Goal: Communication & Community: Connect with others

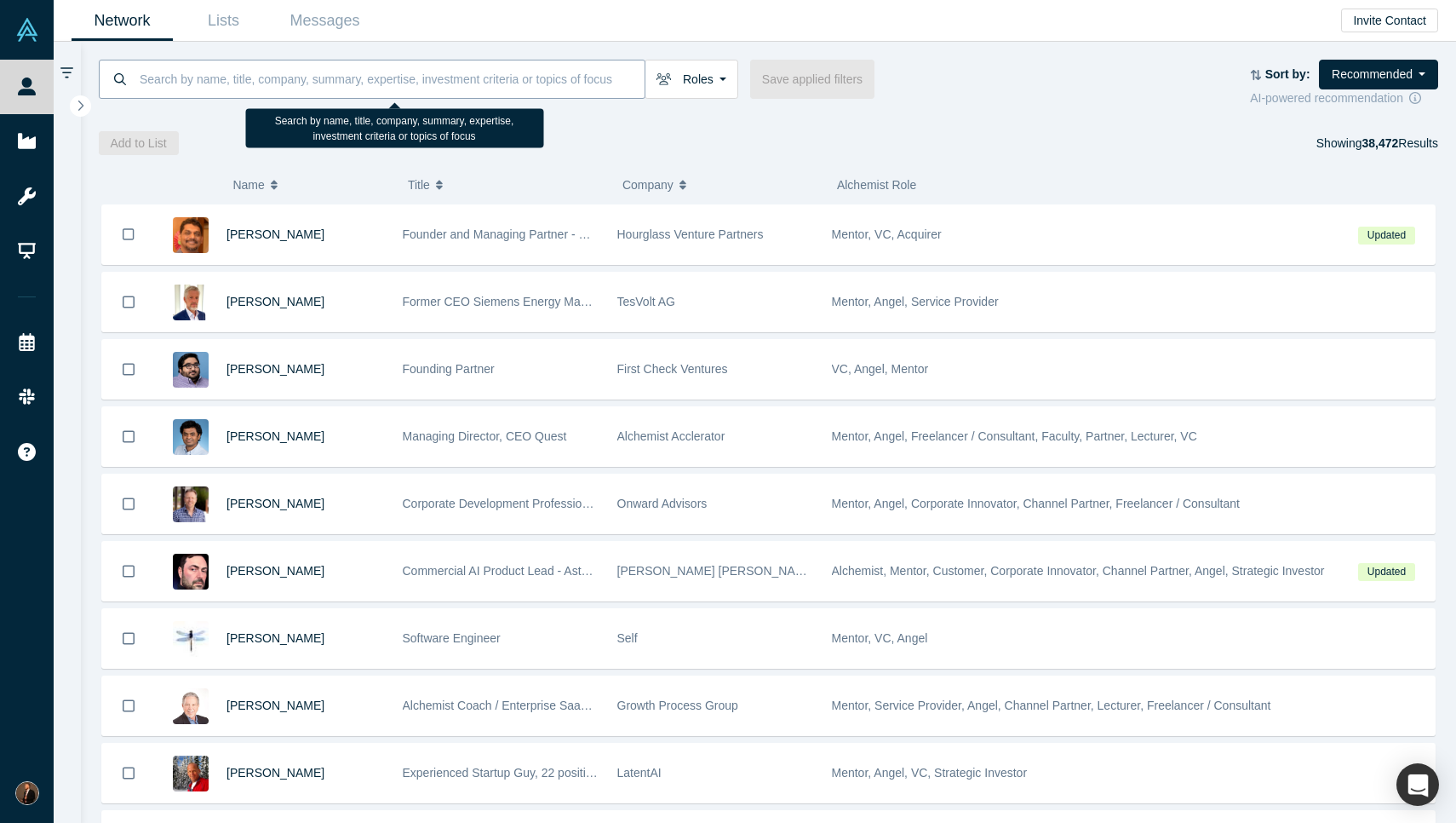
click at [317, 60] on input at bounding box center [391, 79] width 507 height 40
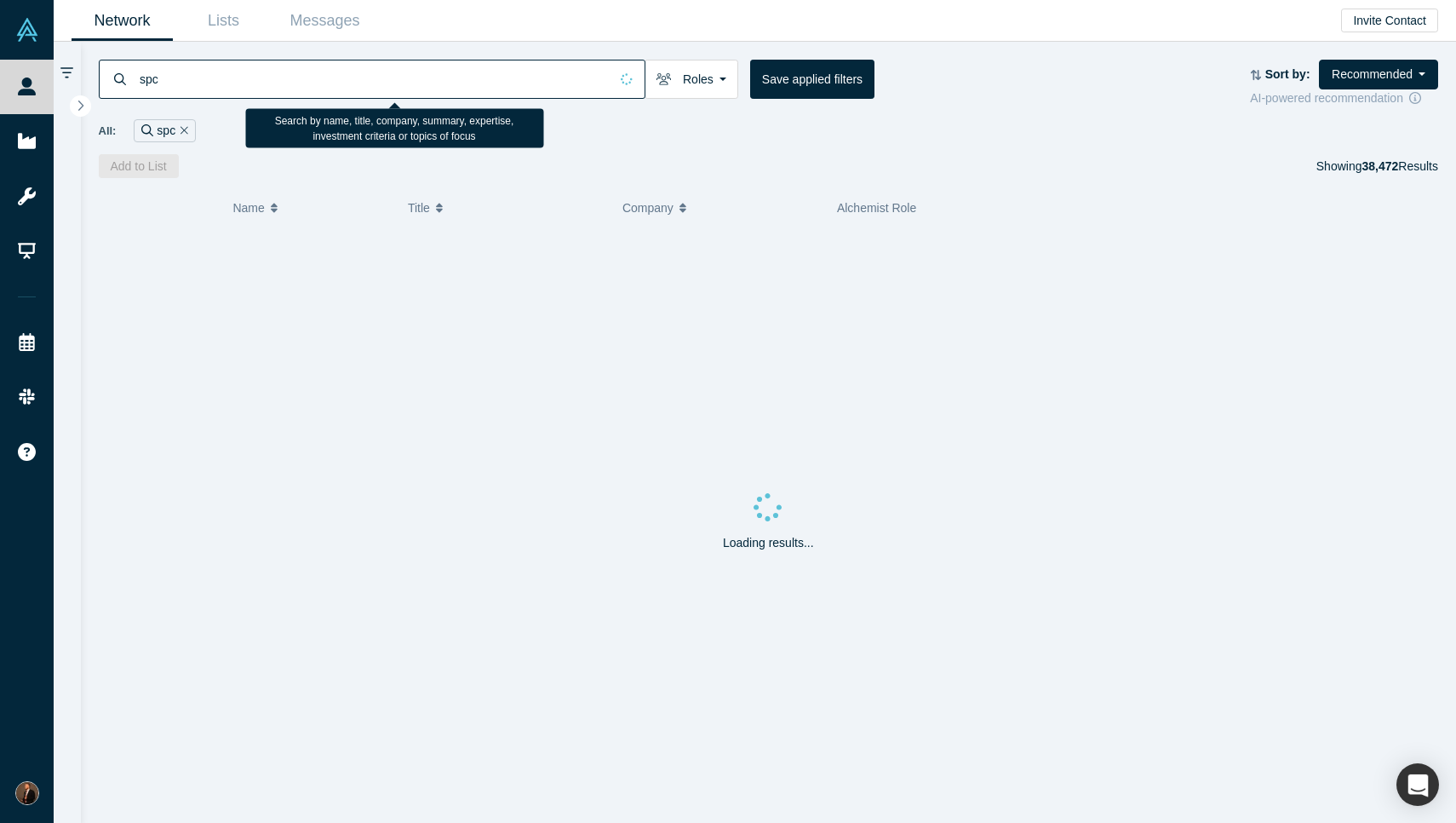
click at [266, 72] on input "spc" at bounding box center [373, 79] width 471 height 40
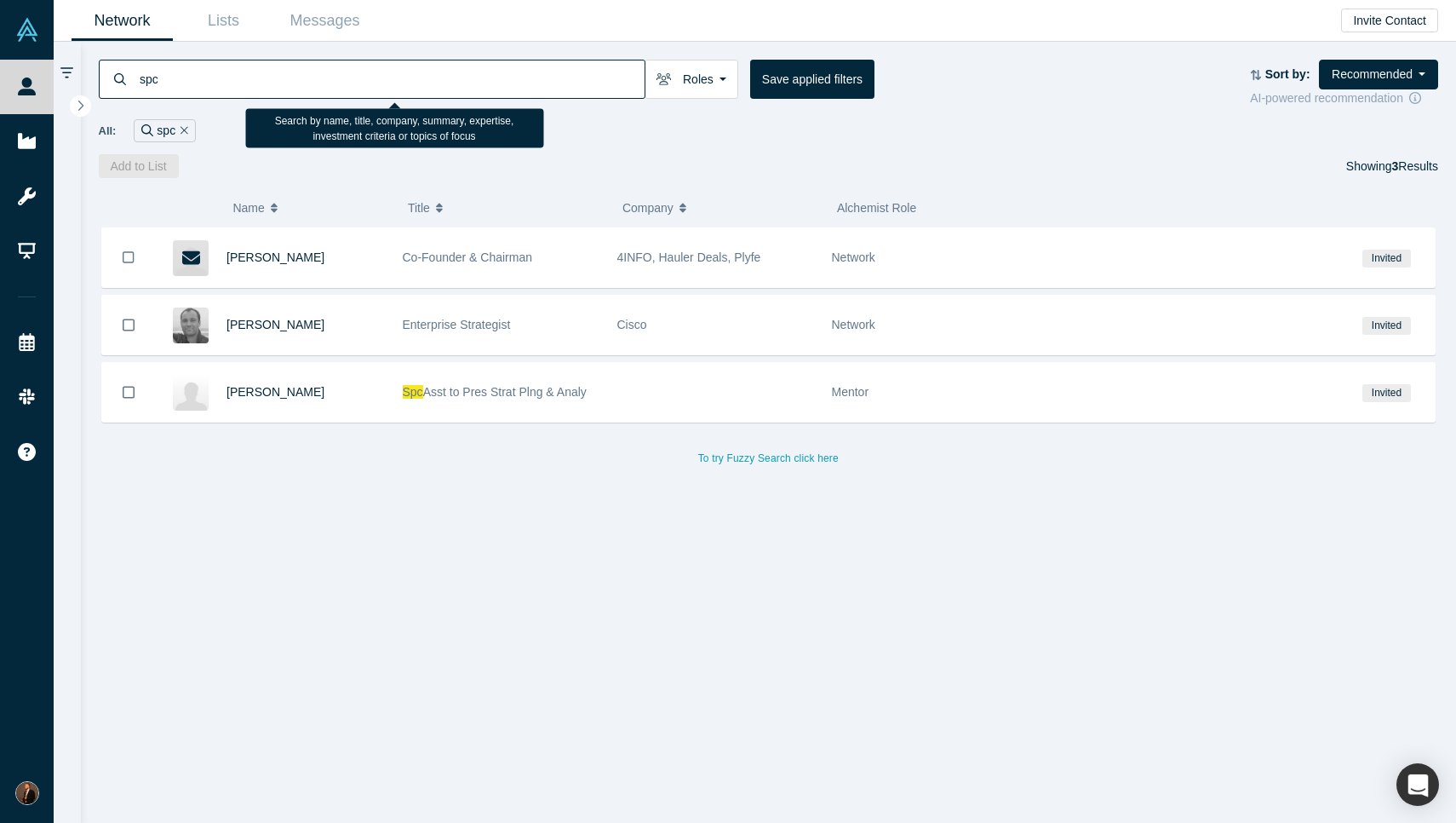
click at [266, 72] on input "spc" at bounding box center [391, 79] width 507 height 40
type input "[GEOGRAPHIC_DATA]"
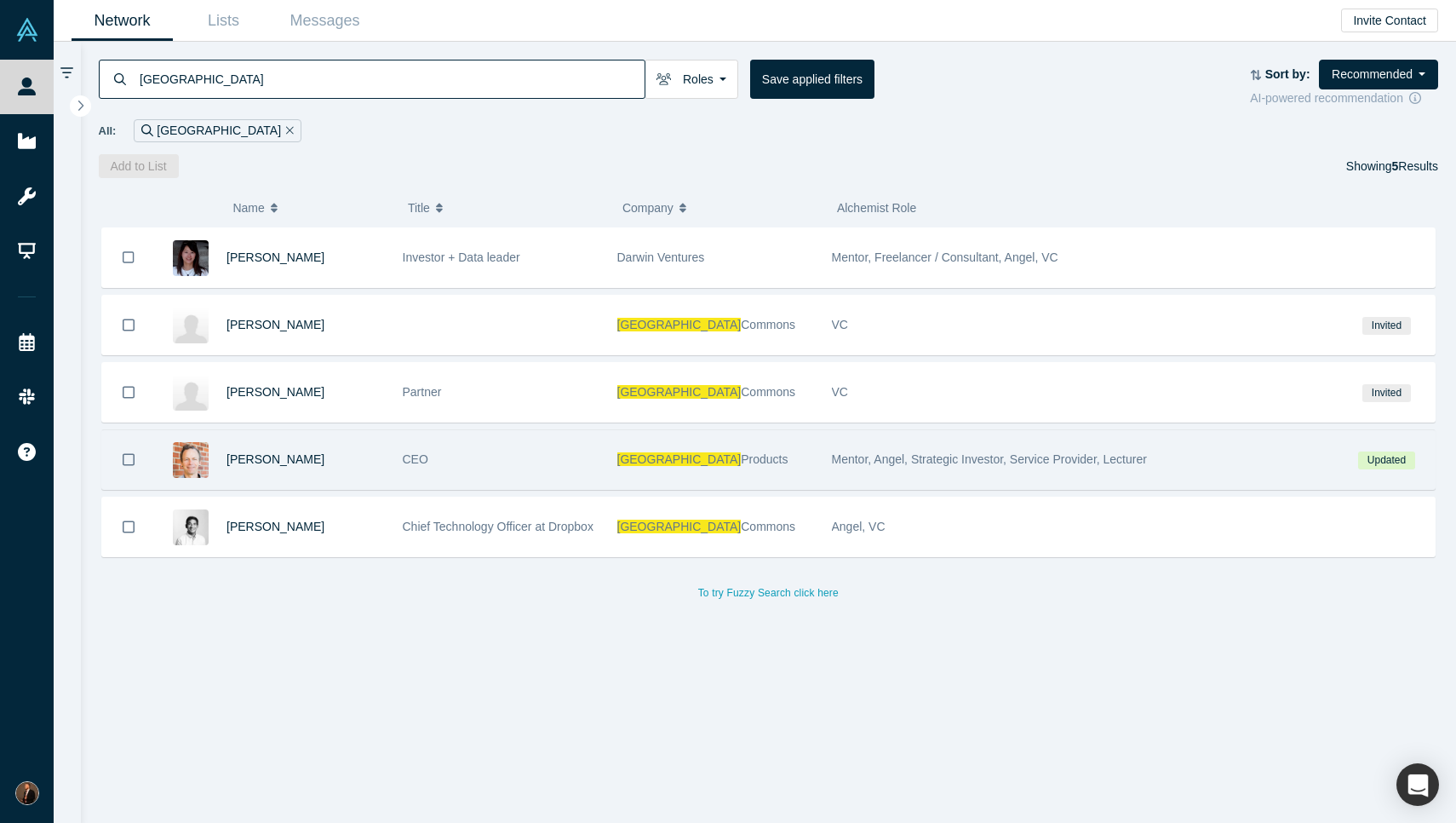
click at [353, 472] on div "[PERSON_NAME]" at bounding box center [305, 459] width 158 height 59
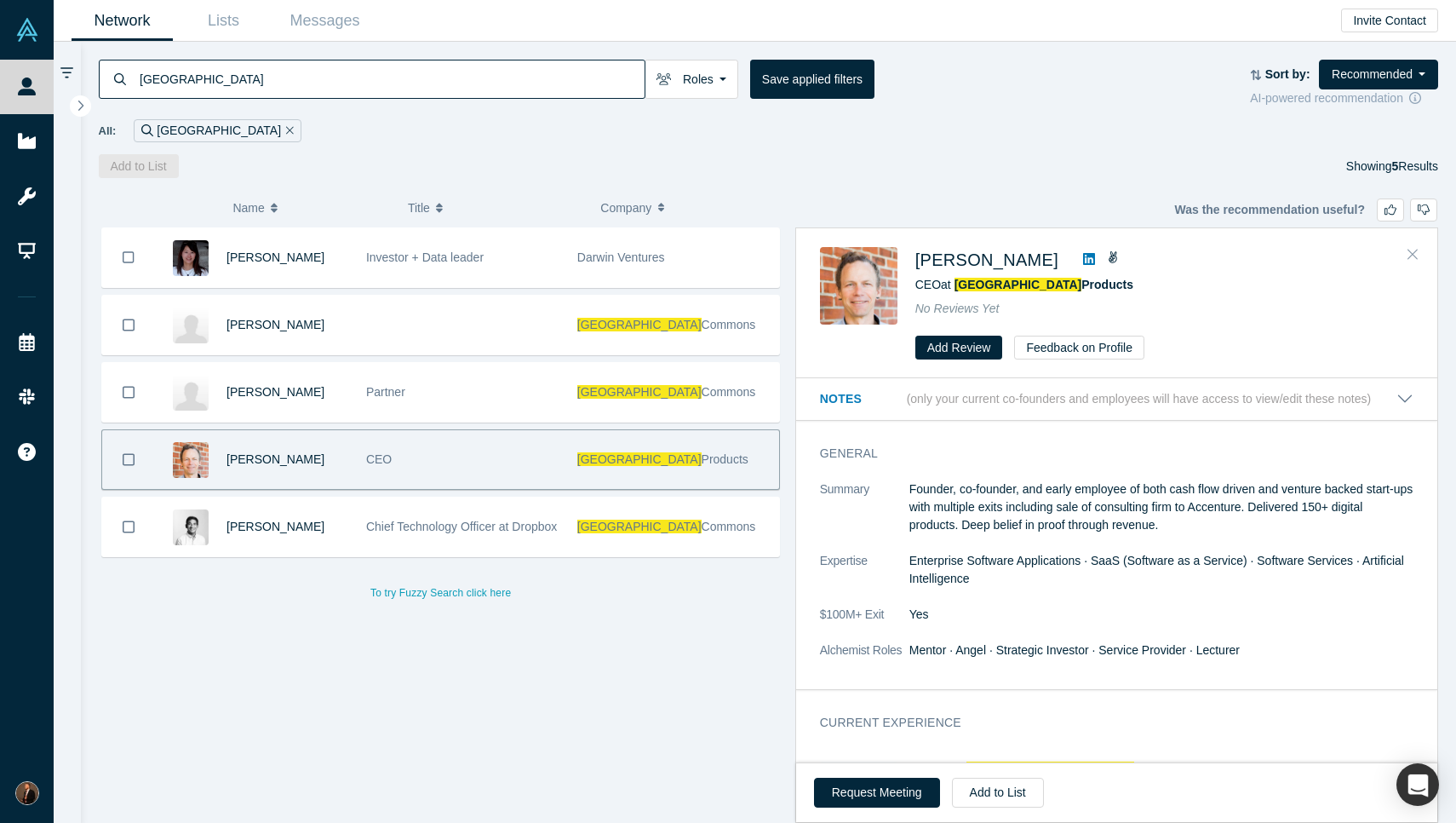
click at [1416, 258] on icon "Close" at bounding box center [1412, 254] width 10 height 15
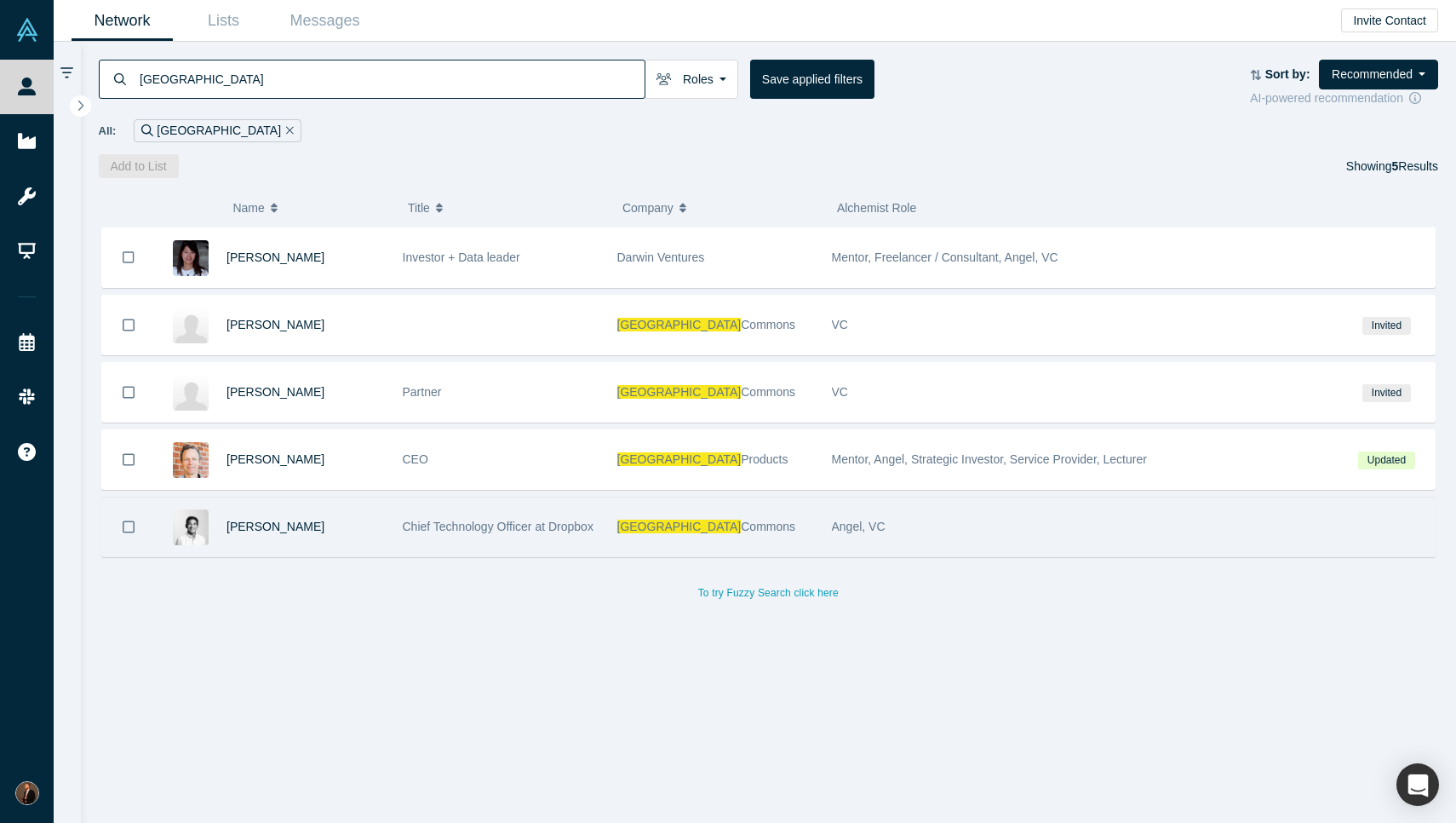
click at [352, 544] on div "[PERSON_NAME]" at bounding box center [305, 527] width 158 height 59
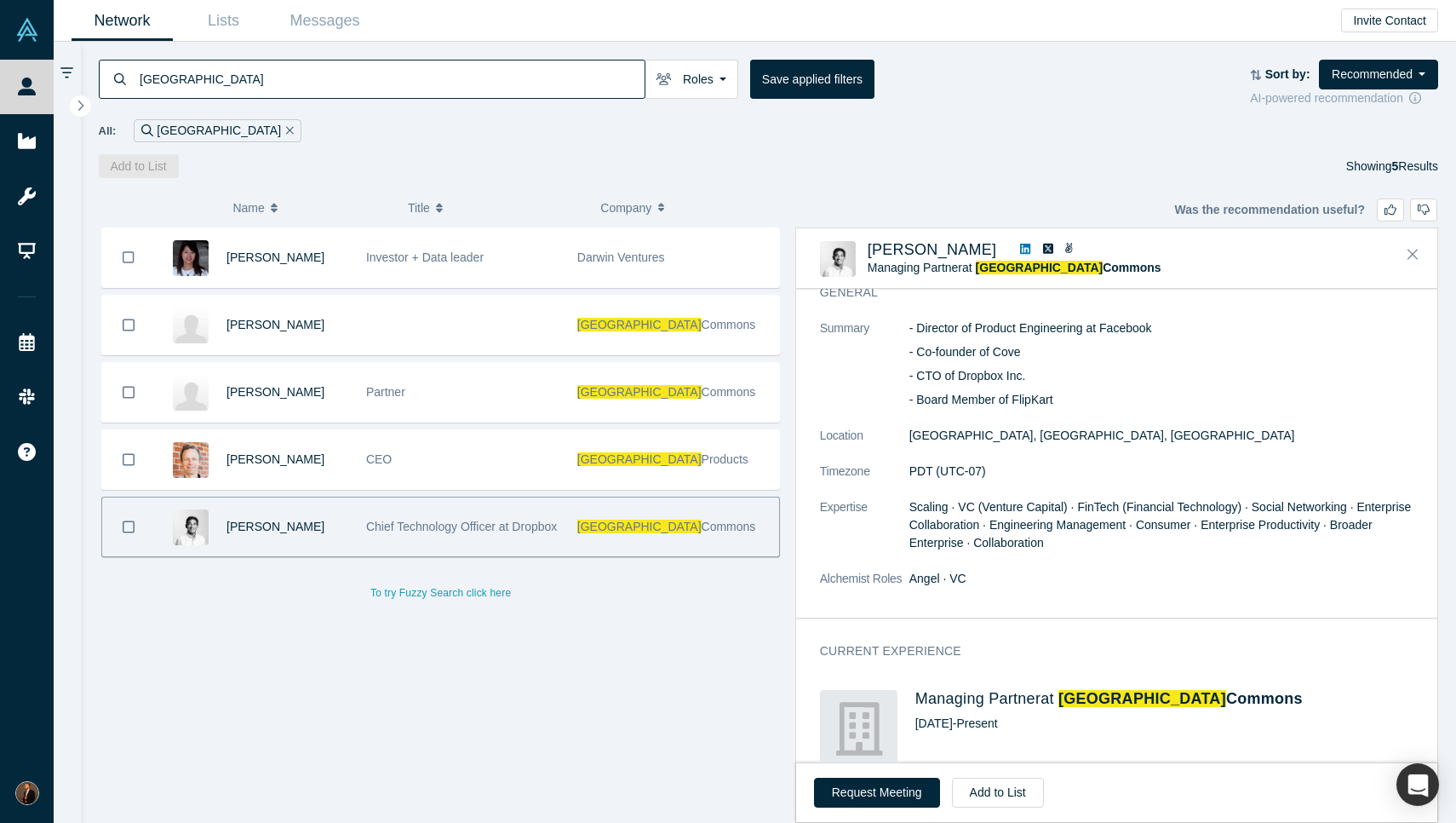
scroll to position [148, 0]
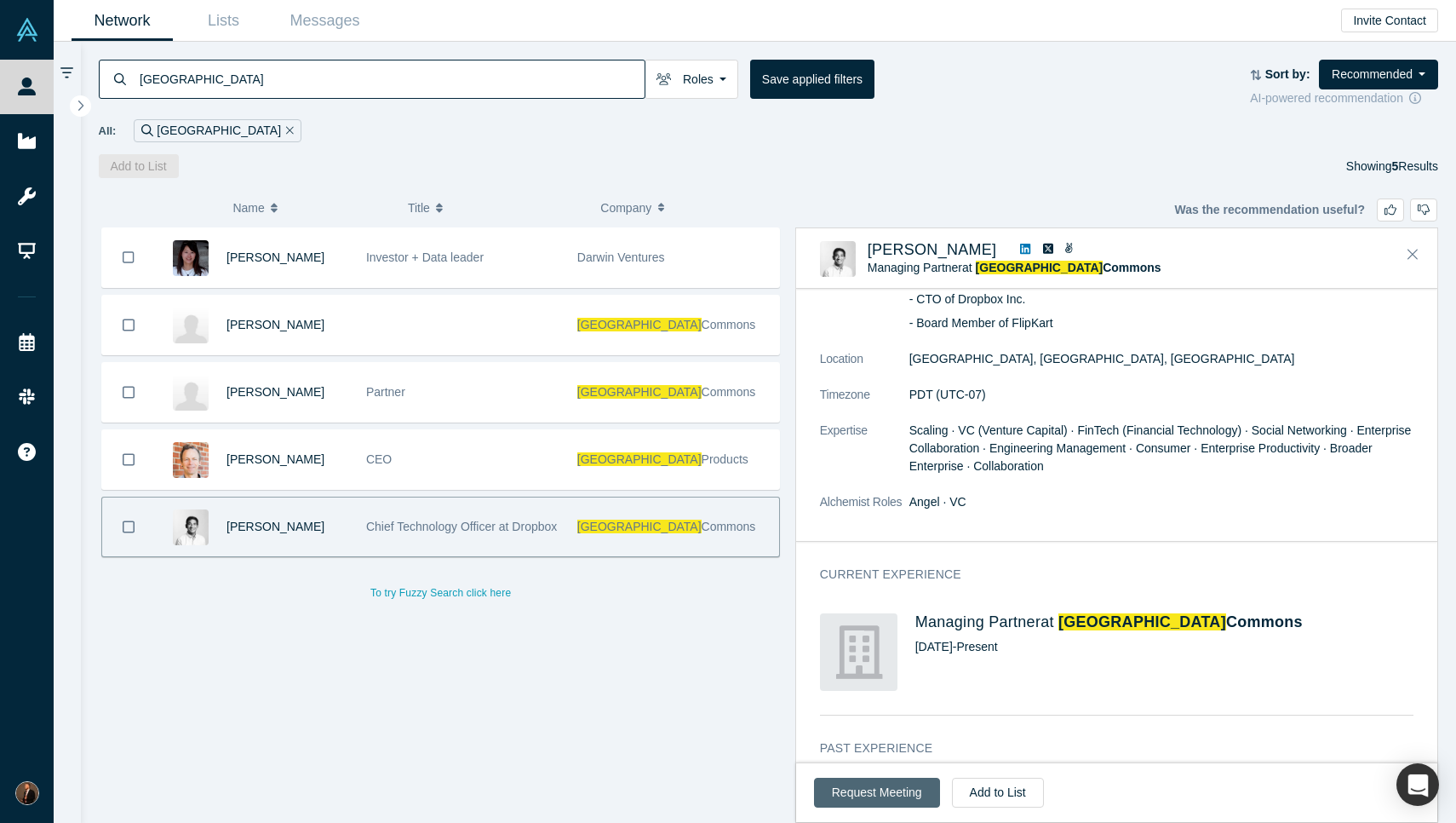
click at [897, 798] on button "Request Meeting" at bounding box center [877, 793] width 126 height 30
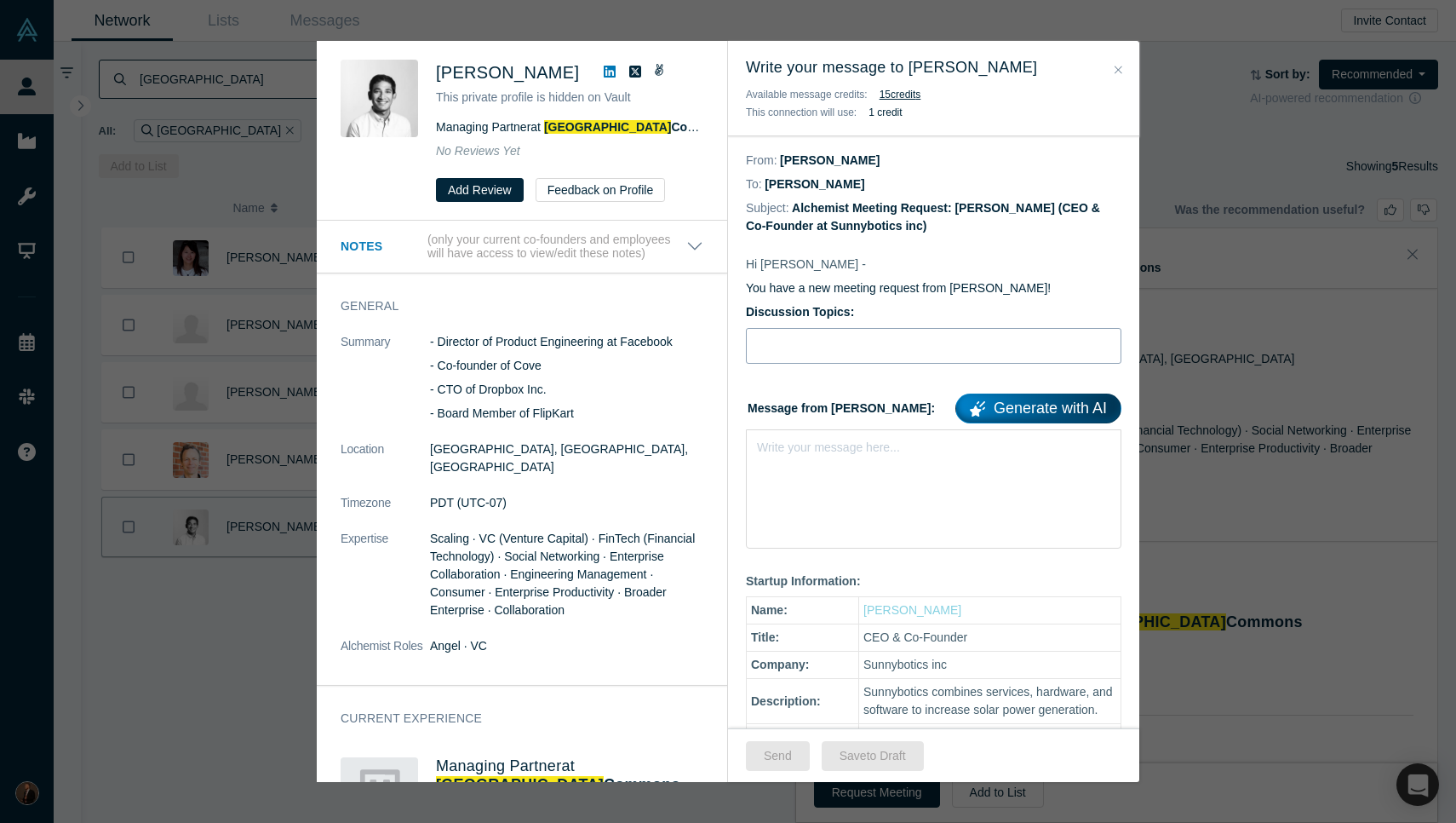
scroll to position [0, 0]
click at [793, 356] on input "Discussion Topics:" at bounding box center [933, 346] width 376 height 36
paste input "F25 – Interviewed by SPC Team"
type input "F25 – Interviewed by SPC Team"
click at [786, 466] on div "Write your message here..." at bounding box center [933, 488] width 376 height 119
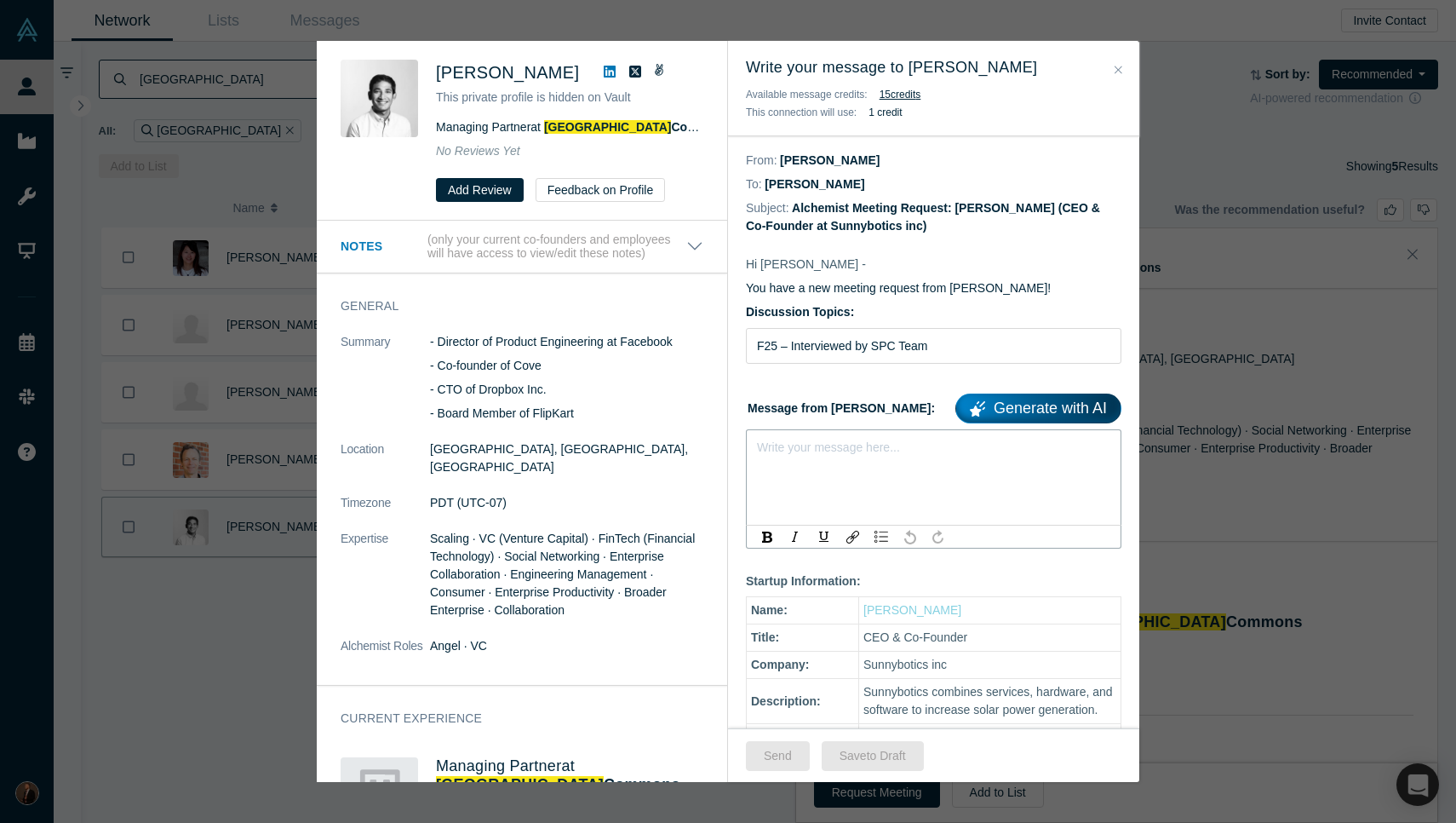
click at [836, 454] on div "rdw-editor" at bounding box center [934, 443] width 352 height 18
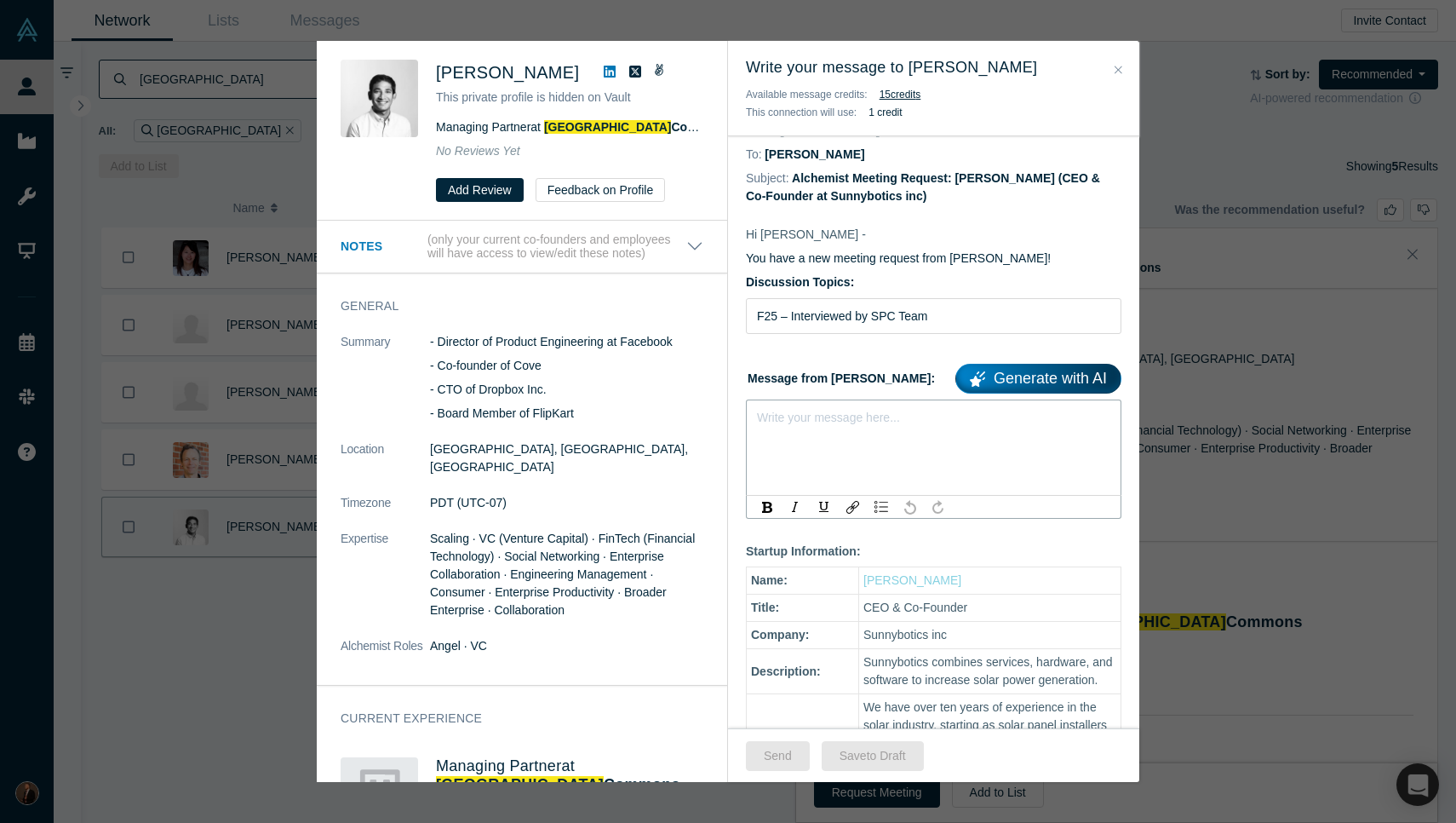
scroll to position [36, 0]
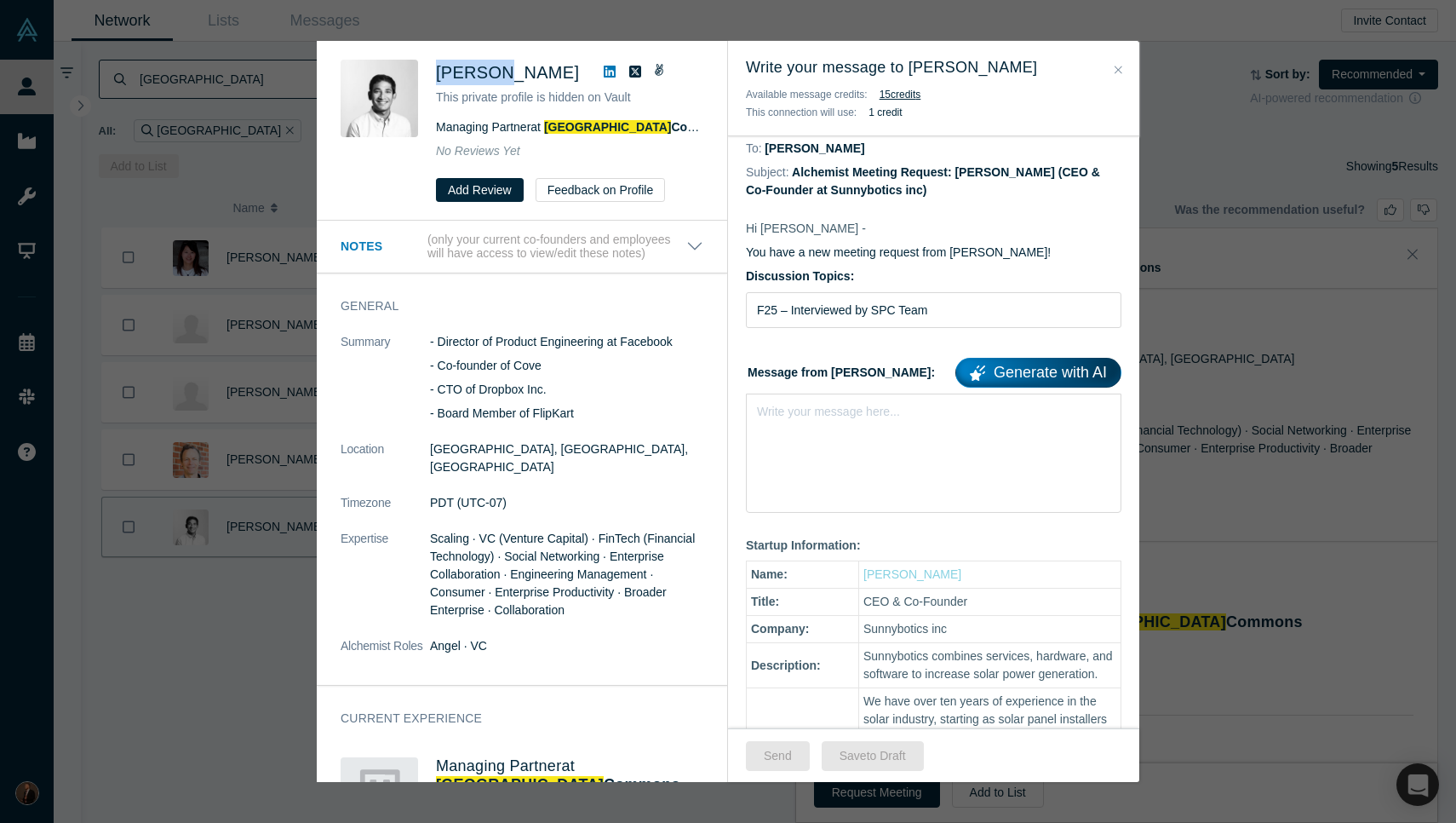
drag, startPoint x: 425, startPoint y: 61, endPoint x: 491, endPoint y: 65, distance: 66.1
click at [491, 65] on div "[PERSON_NAME] This private profile is hidden on Vault Managing Partner at [GEOG…" at bounding box center [526, 131] width 369 height 142
copy span "Aditya"
click at [854, 412] on div "rdw-editor" at bounding box center [934, 408] width 352 height 18
click at [836, 431] on div "Write your message here..." at bounding box center [933, 453] width 376 height 119
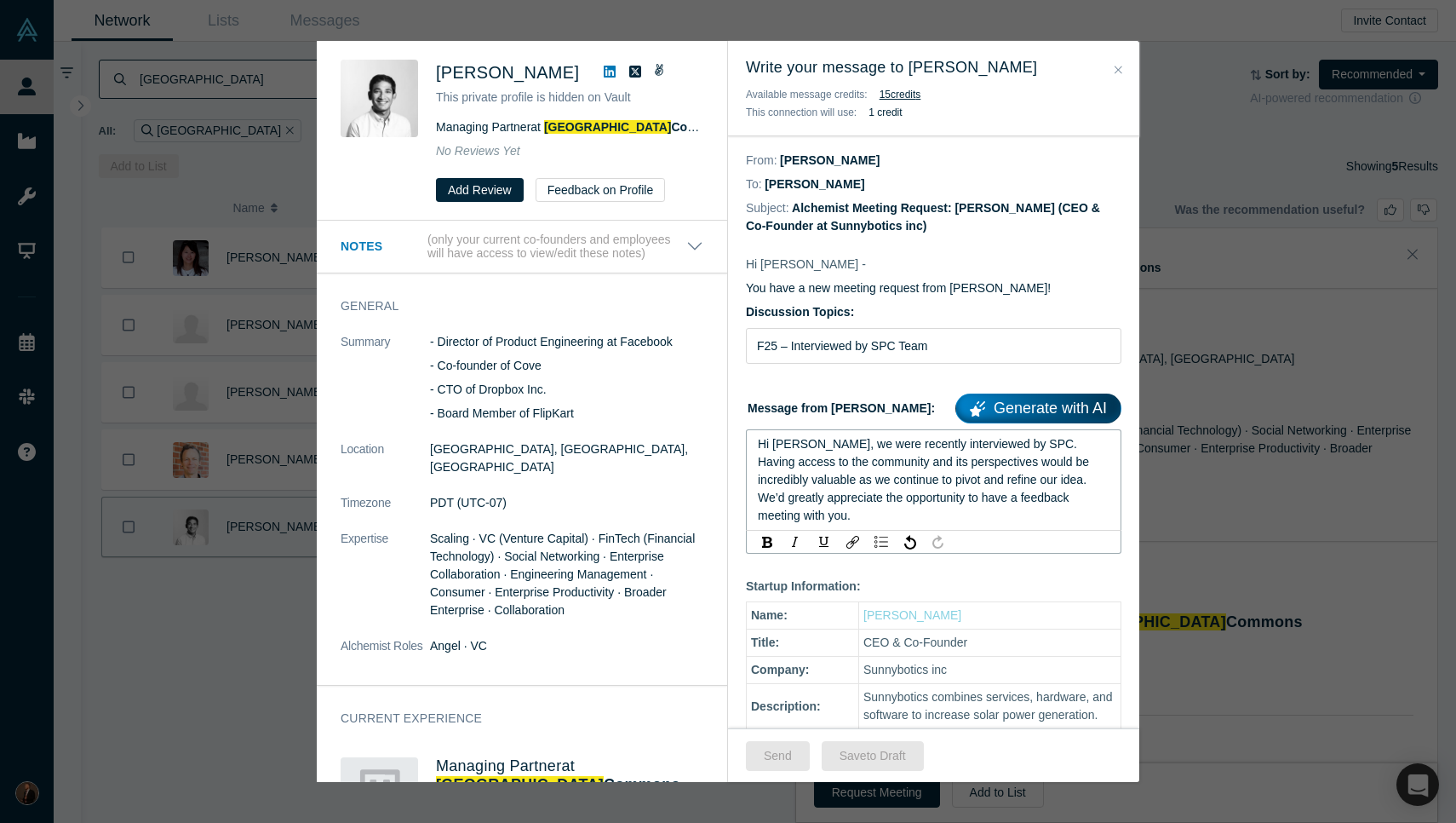
scroll to position [0, 0]
click at [882, 583] on div "Hi [PERSON_NAME] - You have a new meeting request from [PERSON_NAME]! Discussio…" at bounding box center [933, 640] width 411 height 805
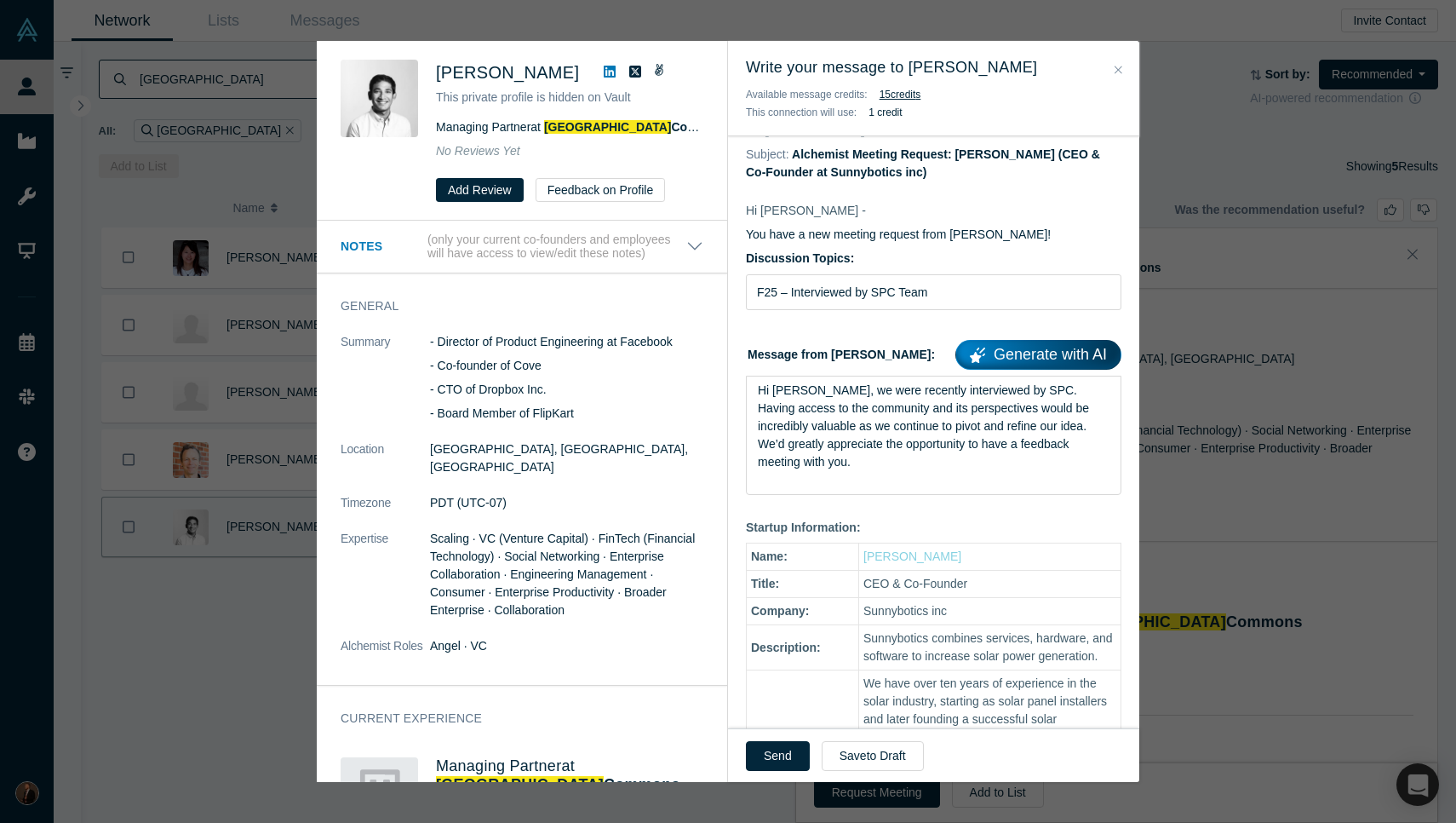
scroll to position [3, 0]
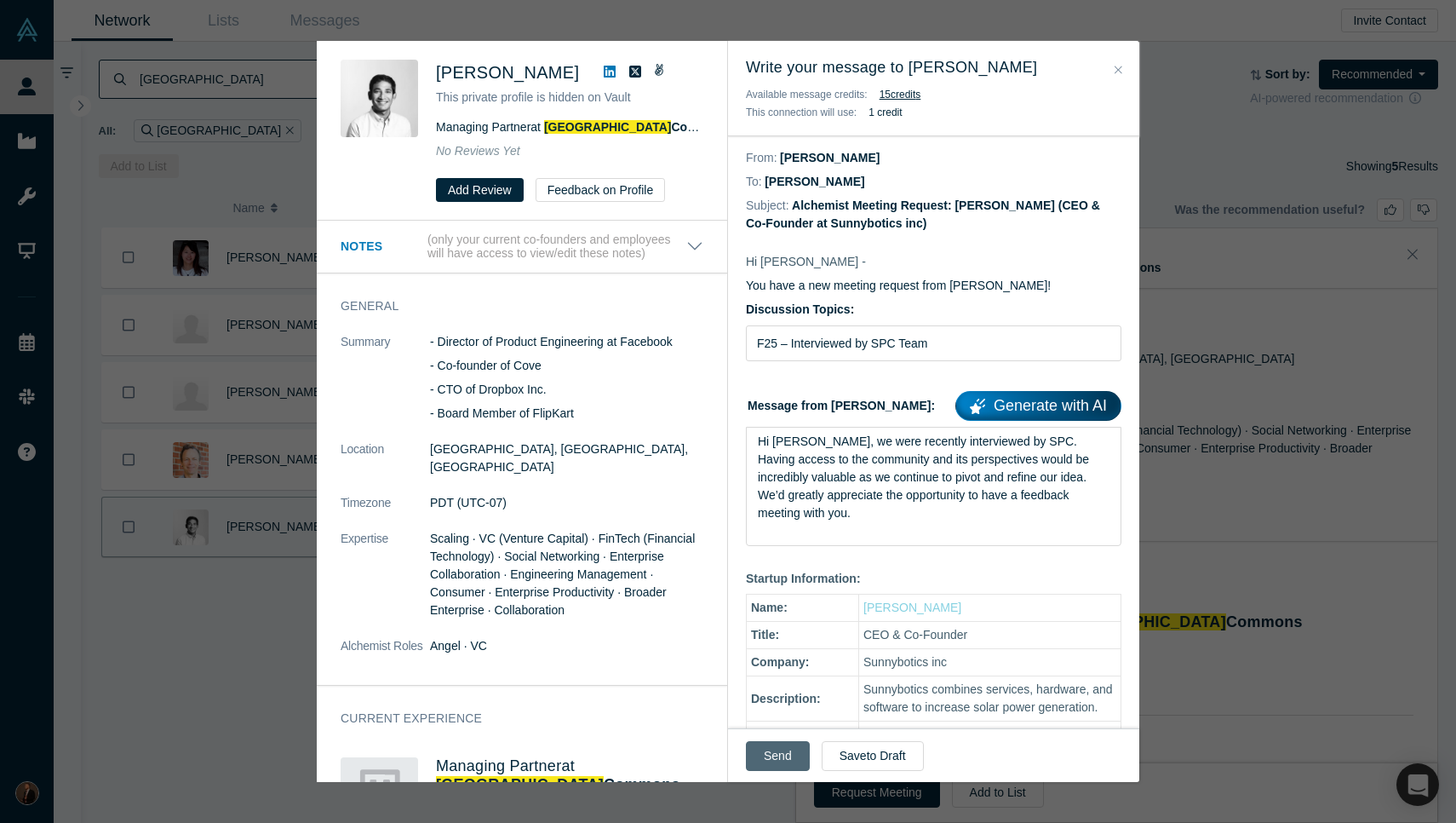
click at [762, 750] on button "Send" at bounding box center [778, 756] width 64 height 30
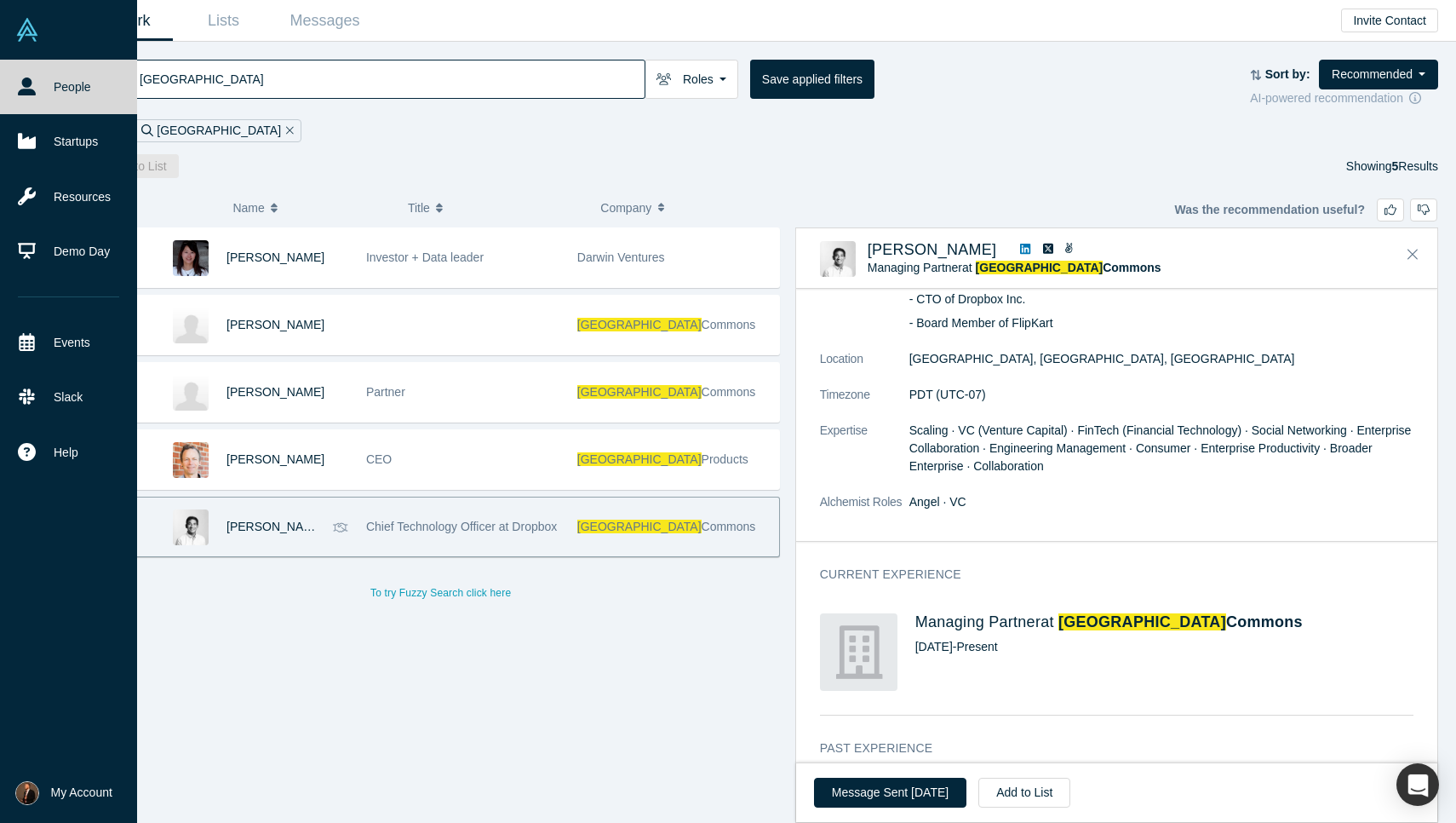
click at [46, 80] on link "People" at bounding box center [68, 87] width 137 height 54
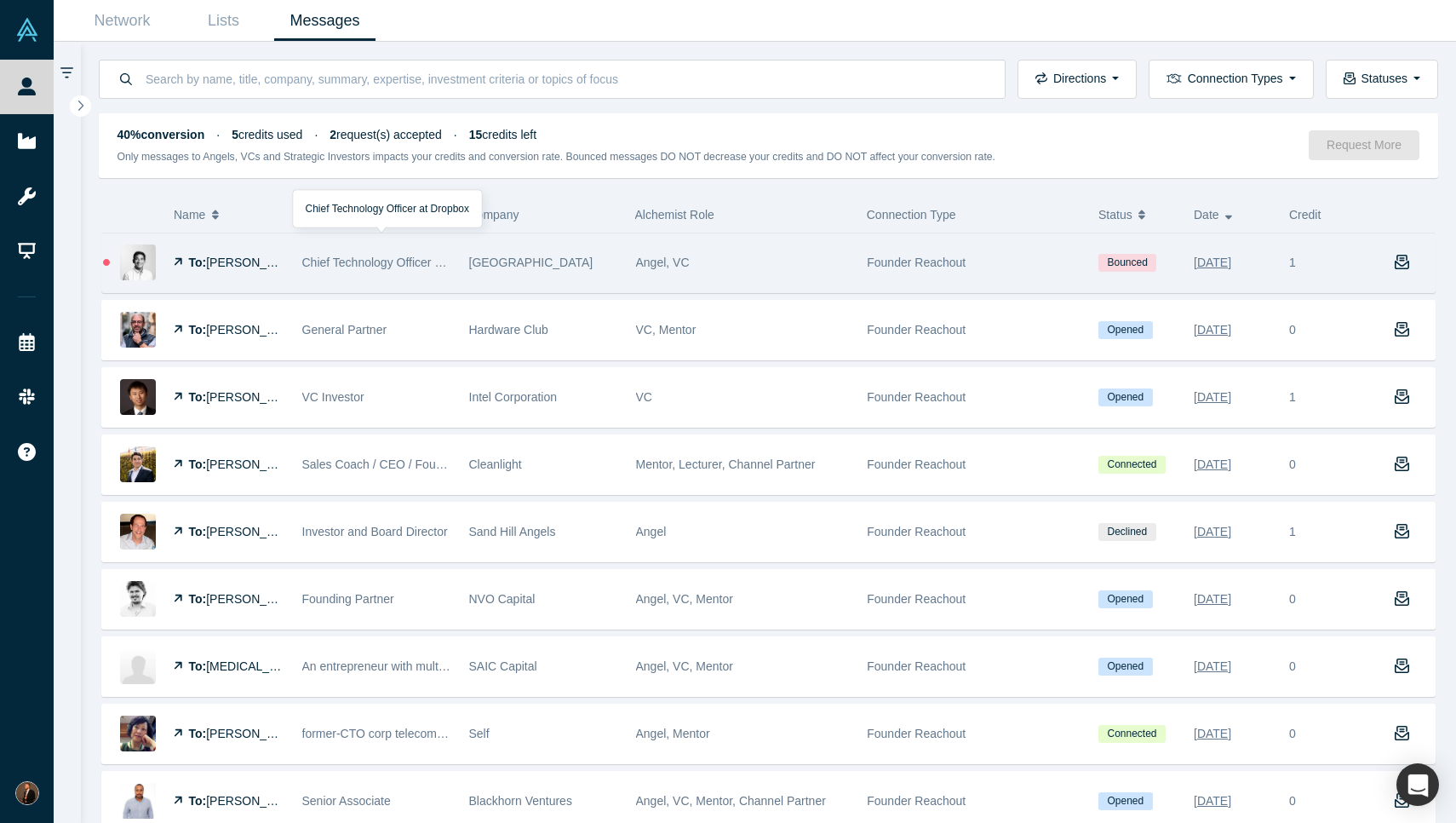
click at [265, 277] on div "To: [PERSON_NAME]" at bounding box center [229, 262] width 111 height 59
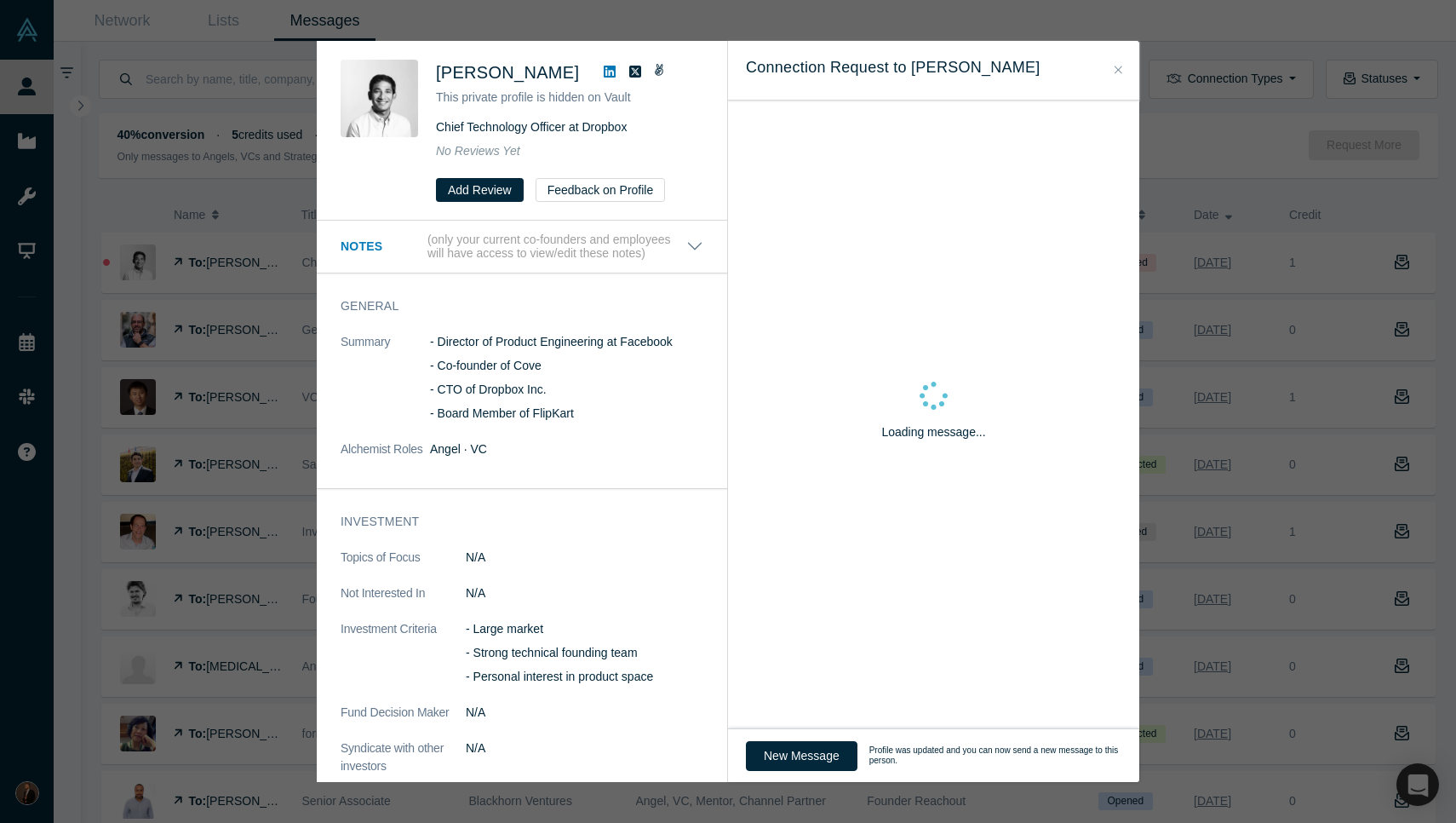
click at [154, 105] on div "Was the recommendation useful? [PERSON_NAME] This private profile is hidden on …" at bounding box center [728, 412] width 1456 height 823
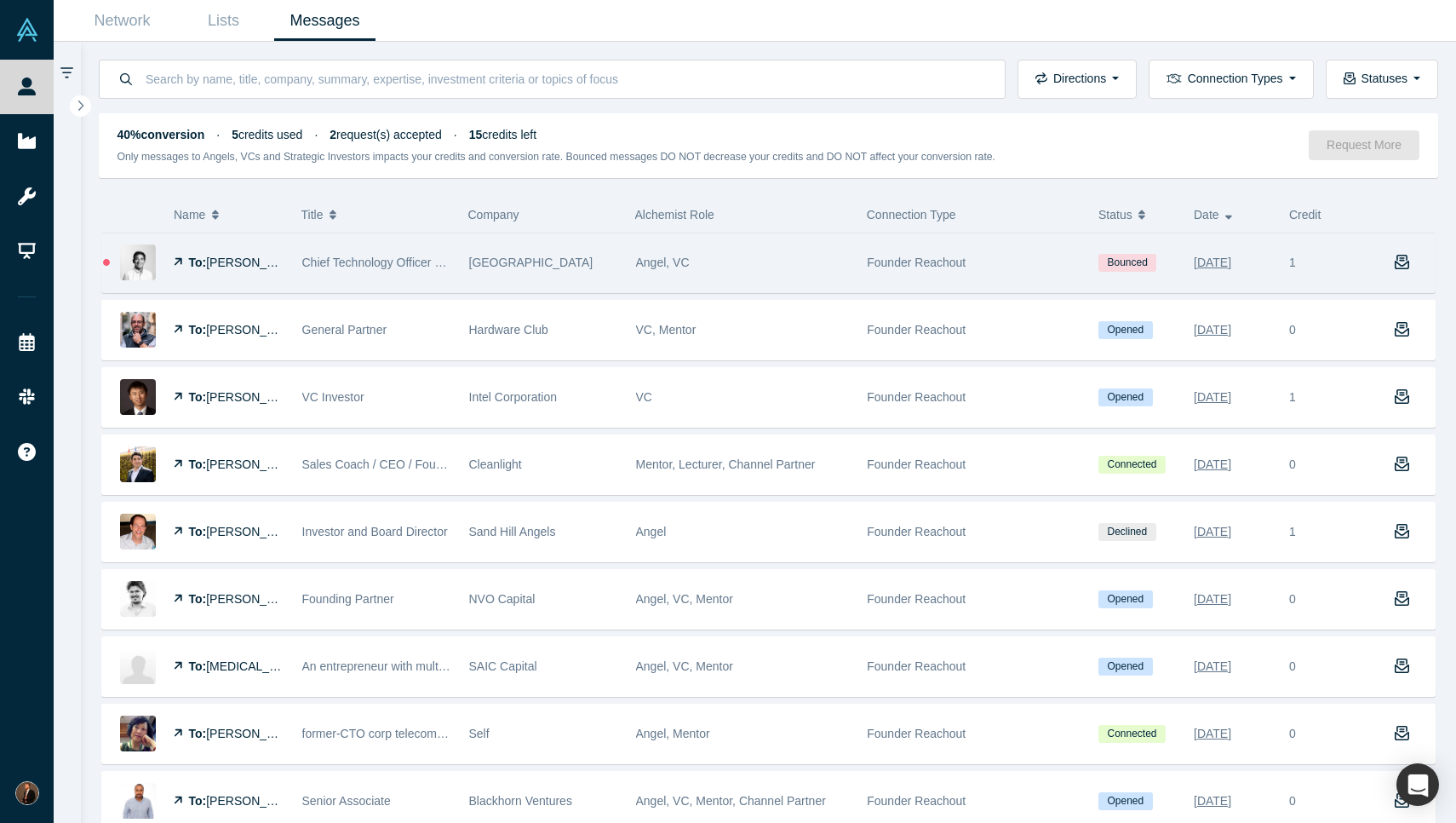
click at [1051, 279] on div "Founder Reachout" at bounding box center [973, 262] width 214 height 59
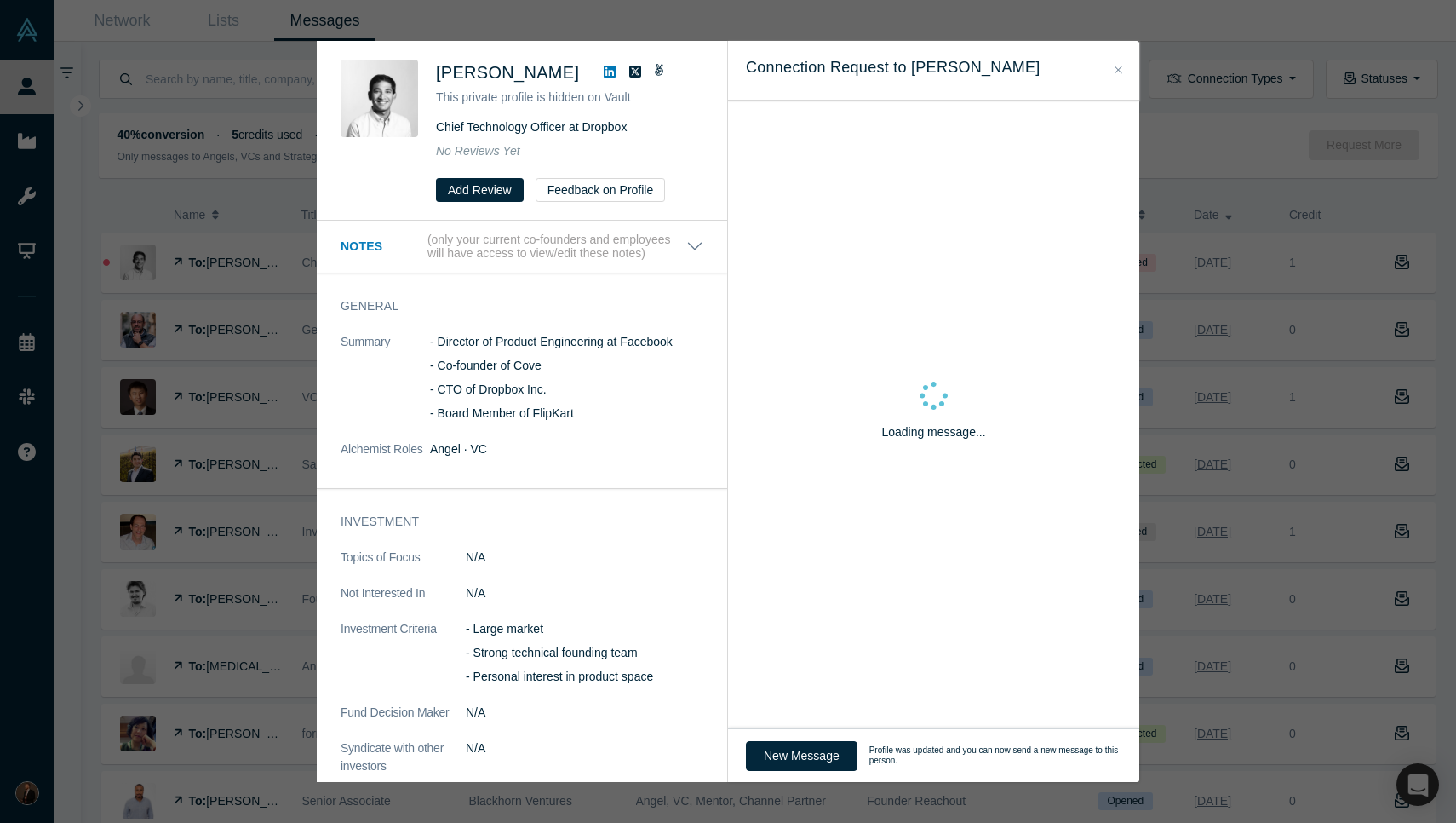
click at [266, 393] on div "Was the recommendation useful? [PERSON_NAME] This private profile is hidden on …" at bounding box center [728, 412] width 1456 height 823
